Goal: Information Seeking & Learning: Understand process/instructions

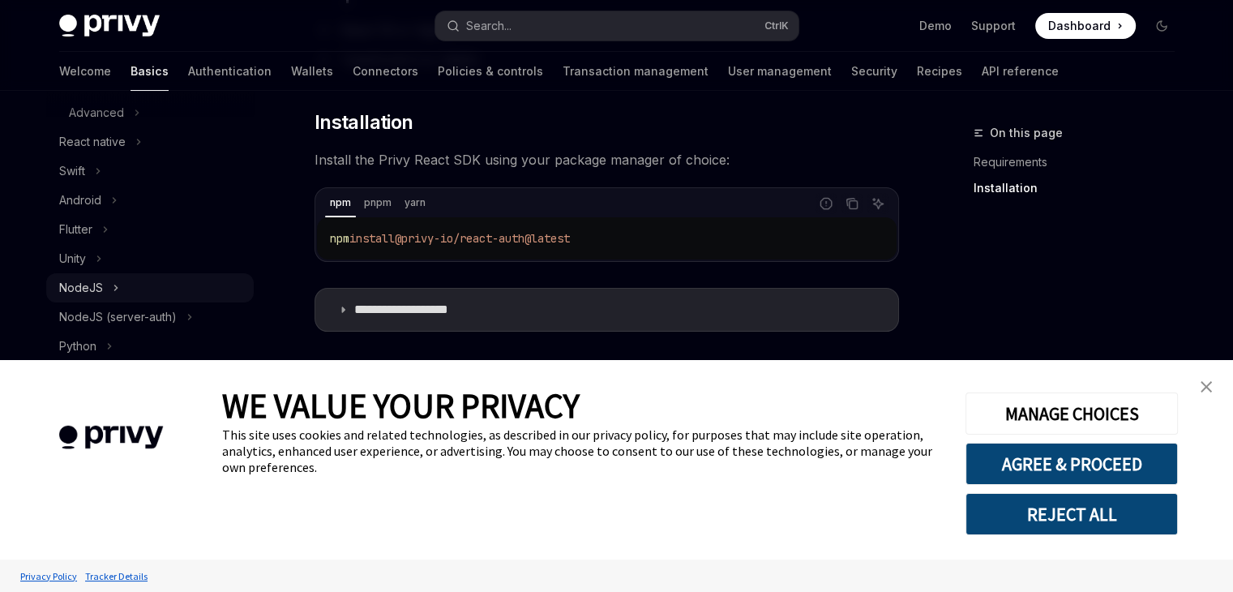
scroll to position [405, 0]
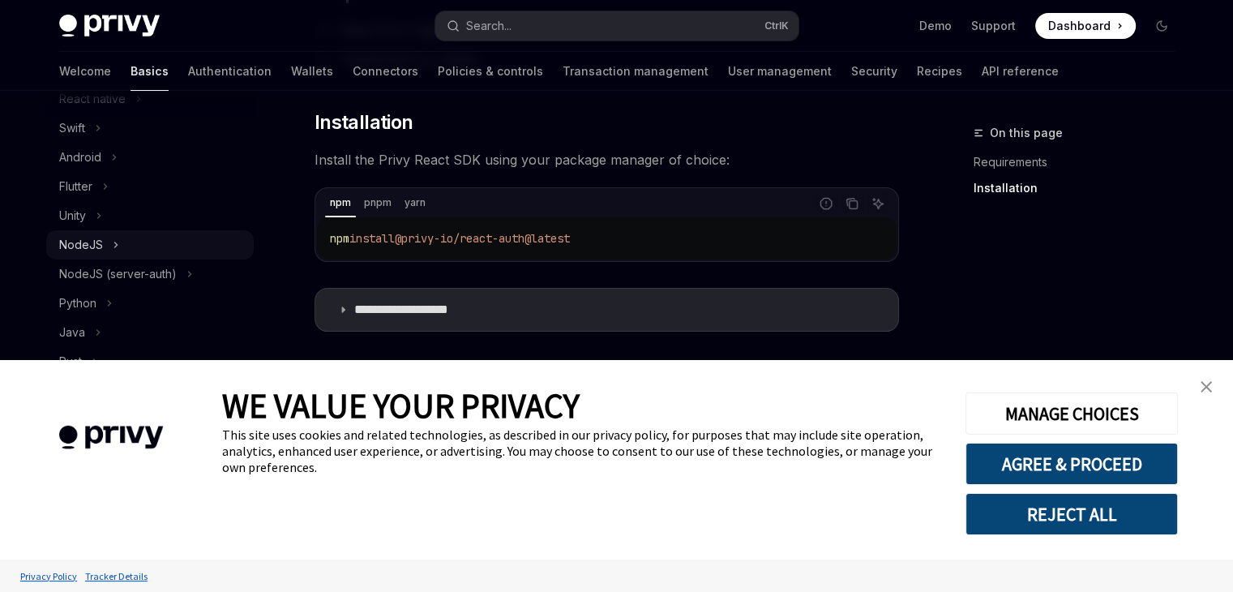
click at [101, 251] on div "NodeJS" at bounding box center [81, 244] width 44 height 19
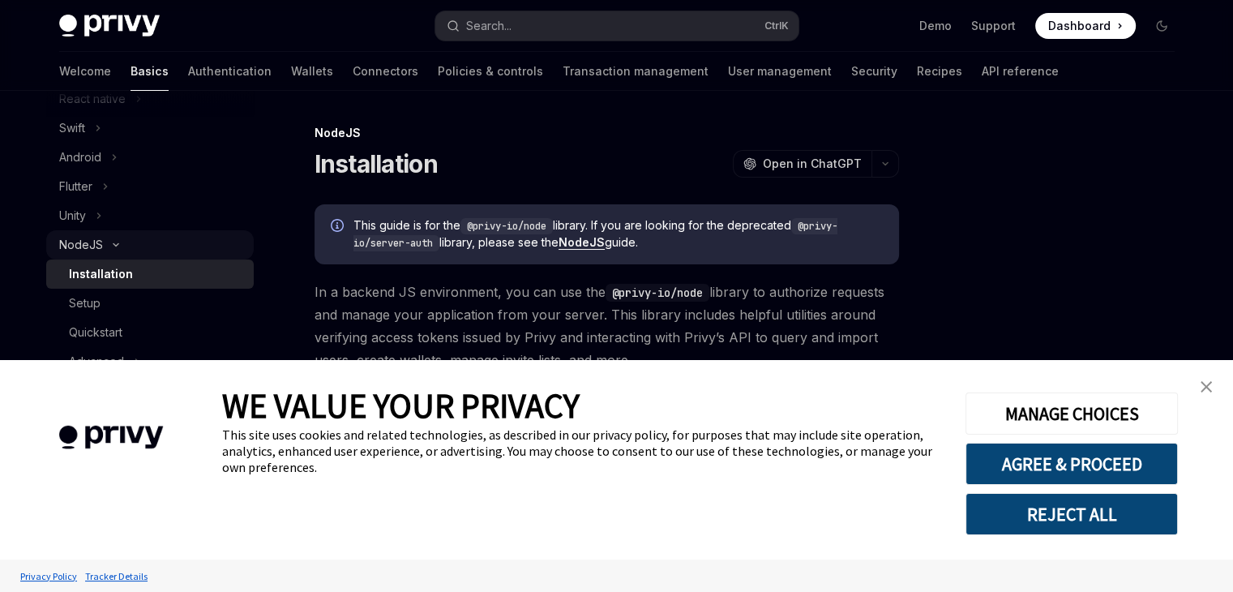
click at [101, 251] on div "NodeJS" at bounding box center [81, 244] width 44 height 19
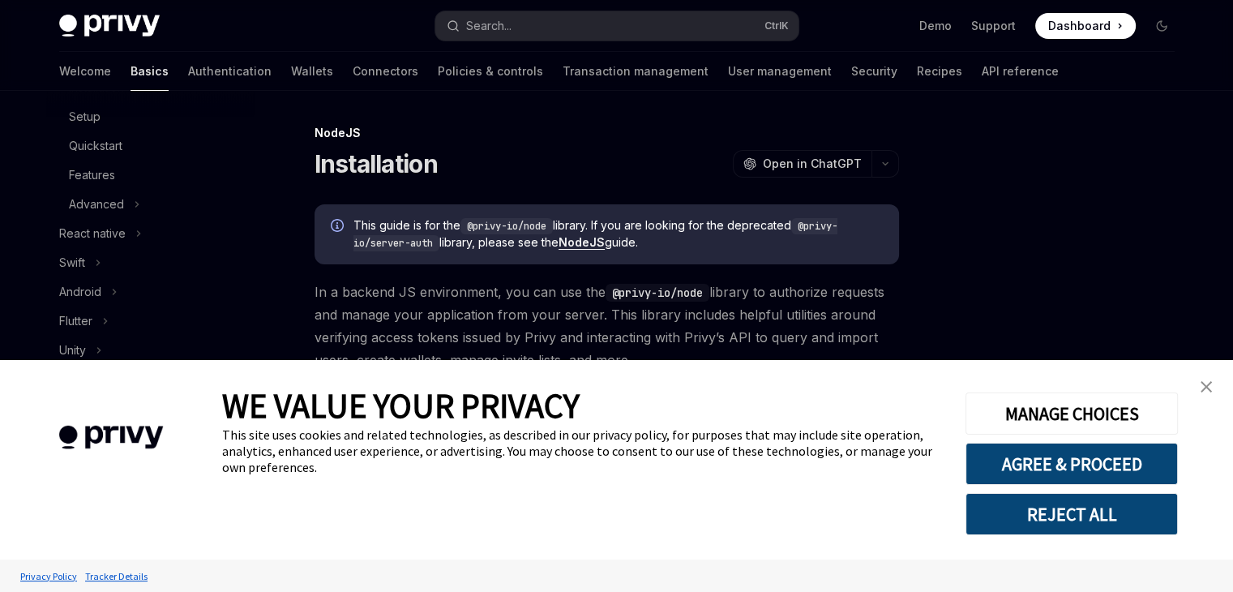
scroll to position [232, 0]
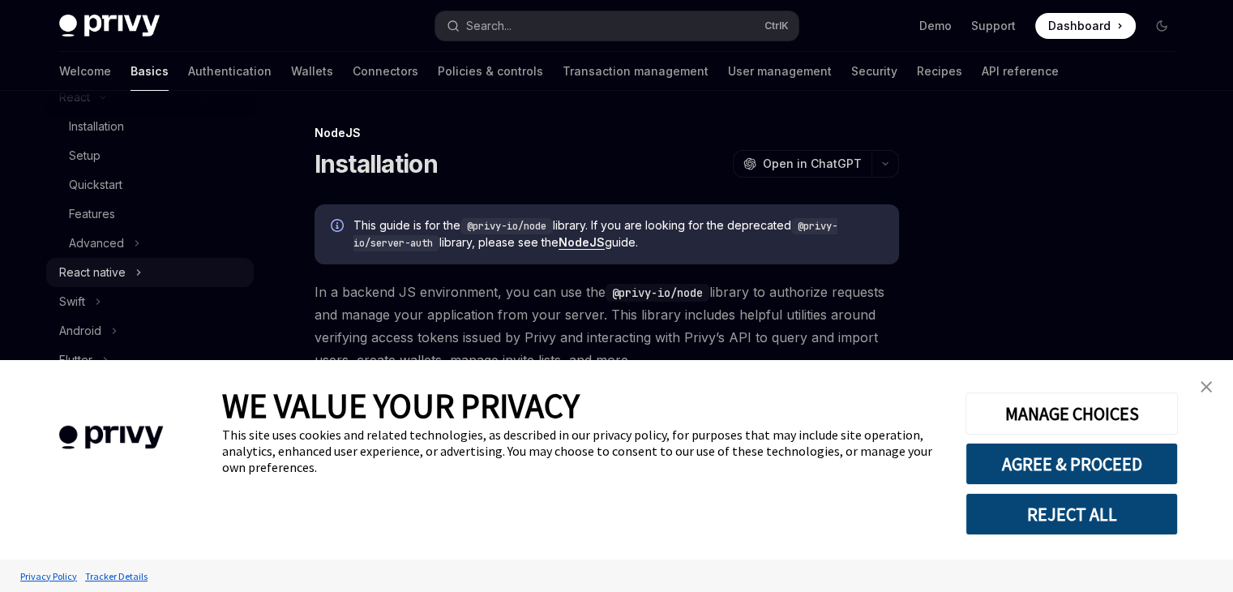
click at [102, 275] on div "React native" at bounding box center [92, 272] width 66 height 19
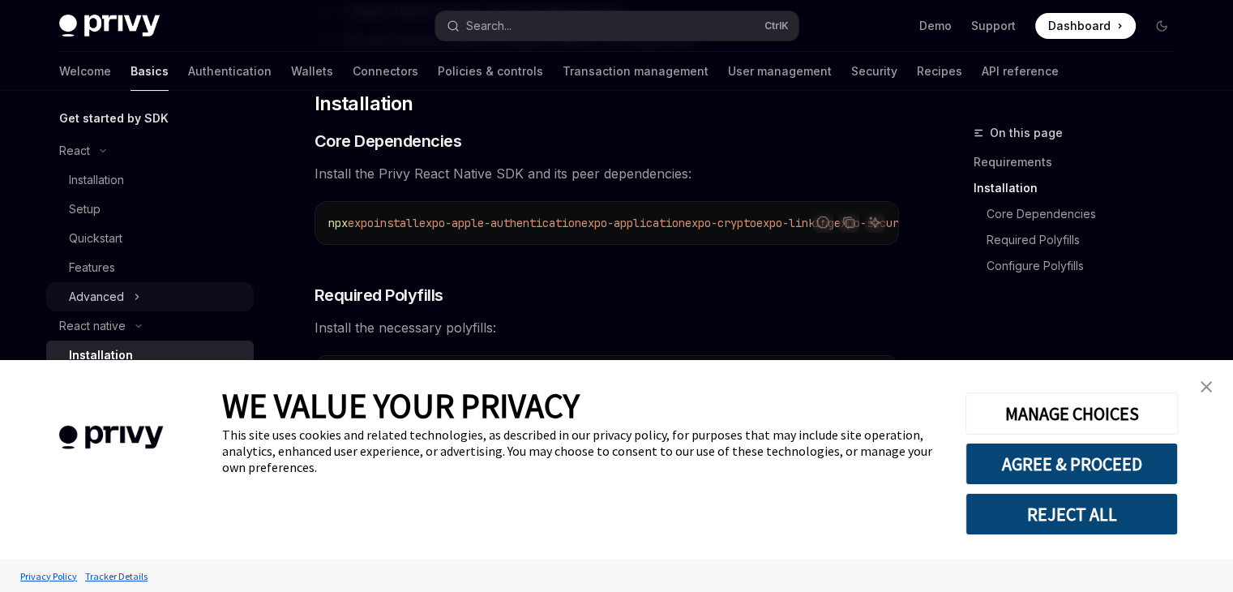
scroll to position [151, 0]
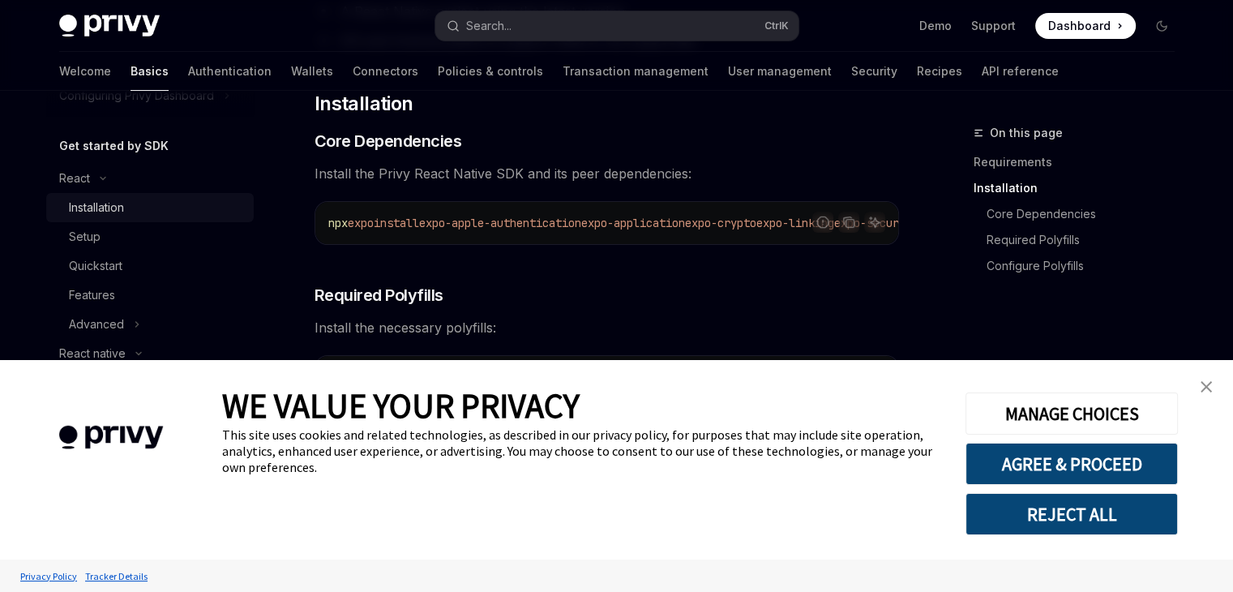
click at [97, 220] on link "Installation" at bounding box center [150, 207] width 208 height 29
type textarea "*"
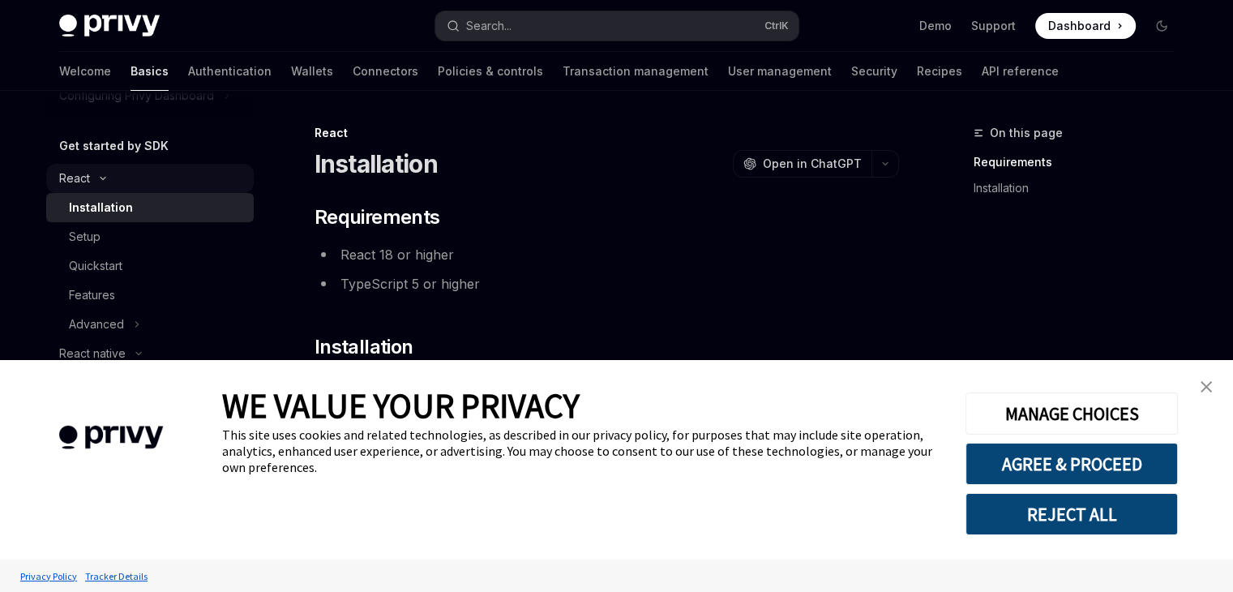
click at [93, 179] on icon "Toggle React section" at bounding box center [102, 178] width 19 height 6
click at [92, 179] on button "React" at bounding box center [150, 178] width 208 height 29
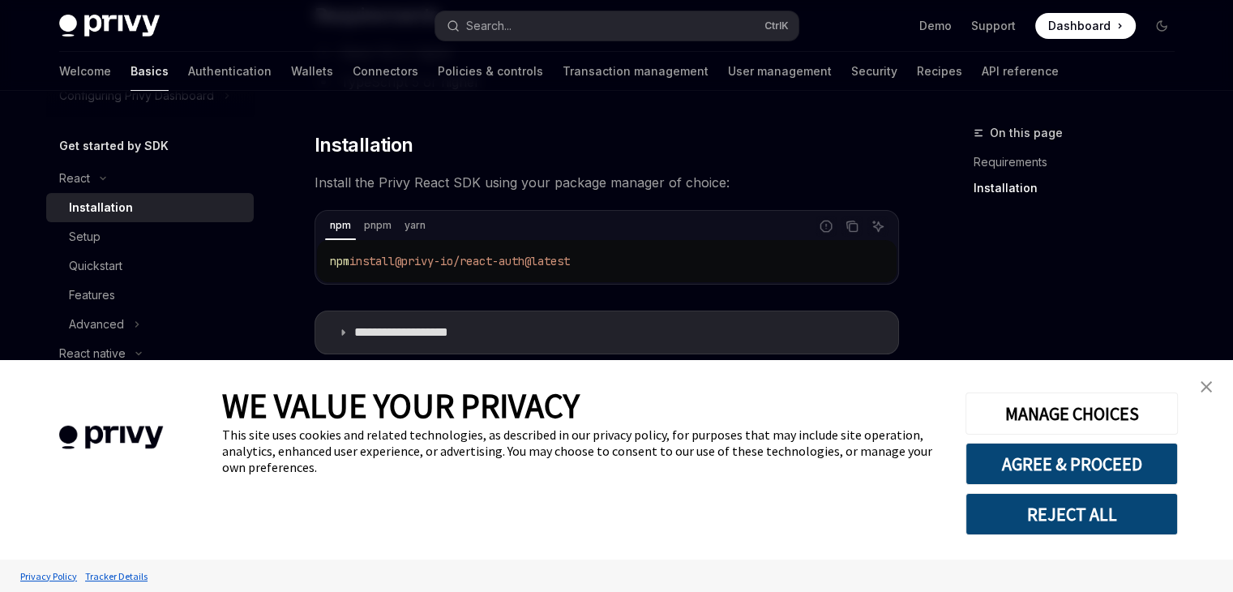
scroll to position [225, 0]
